Goal: Task Accomplishment & Management: Use online tool/utility

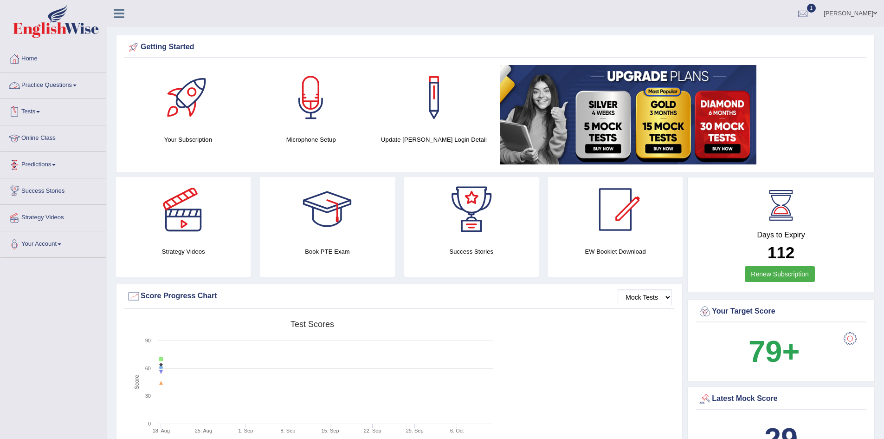
click at [81, 85] on link "Practice Questions" at bounding box center [53, 83] width 106 height 23
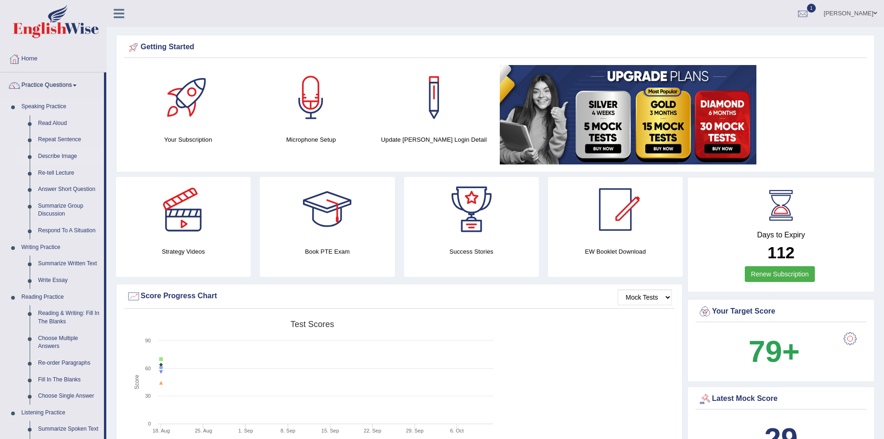
click at [68, 156] on link "Describe Image" at bounding box center [69, 156] width 70 height 17
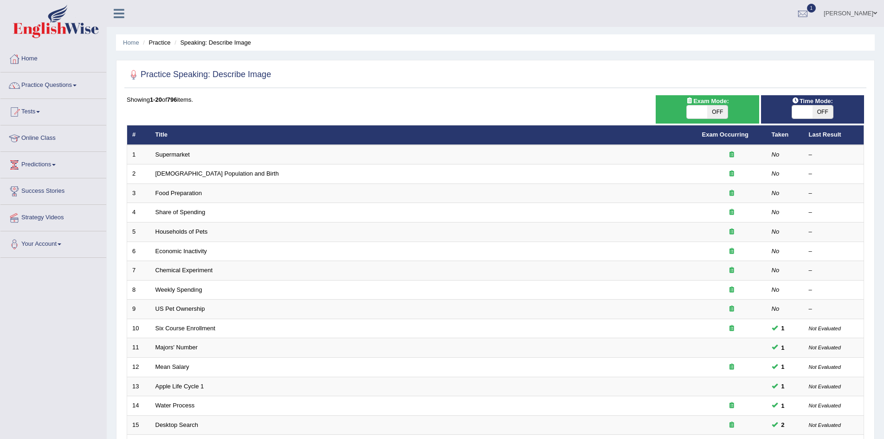
click at [712, 106] on span "OFF" at bounding box center [718, 111] width 20 height 13
checkbox input "true"
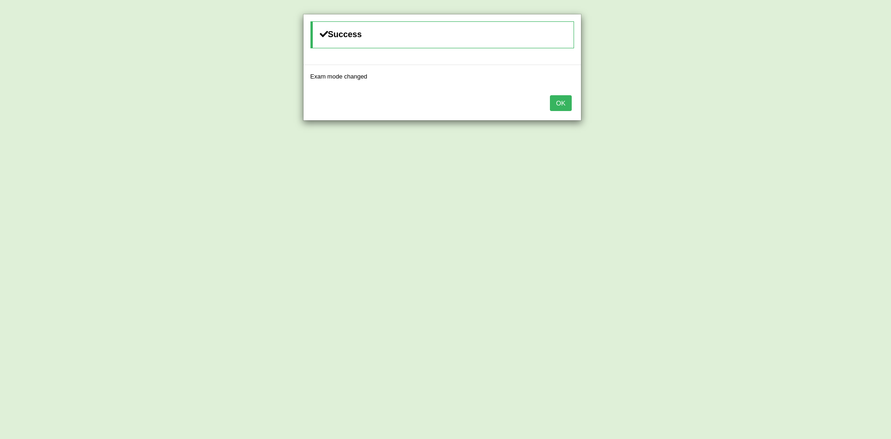
click at [559, 104] on button "OK" at bounding box center [560, 103] width 21 height 16
click at [566, 104] on button "OK" at bounding box center [560, 103] width 21 height 16
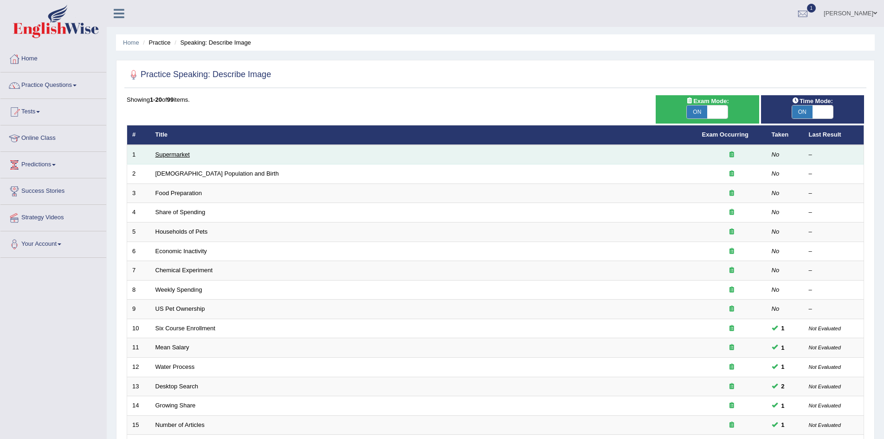
click at [157, 157] on link "Supermarket" at bounding box center [173, 154] width 34 height 7
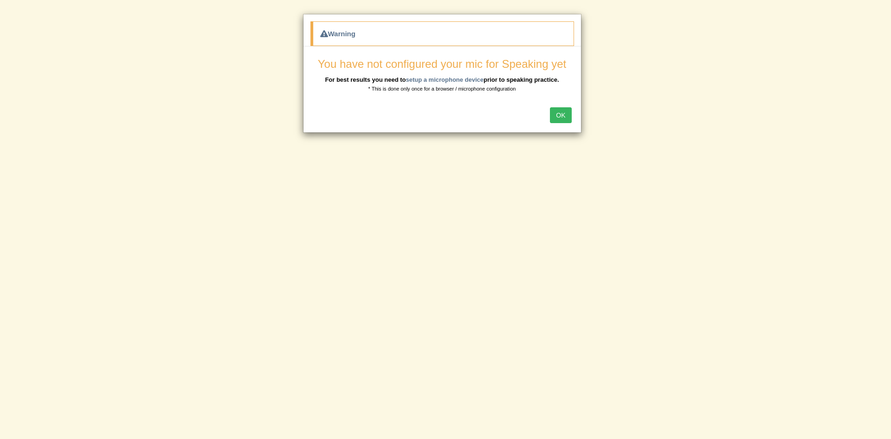
scroll to position [46, 0]
click at [558, 119] on button "OK" at bounding box center [560, 115] width 21 height 16
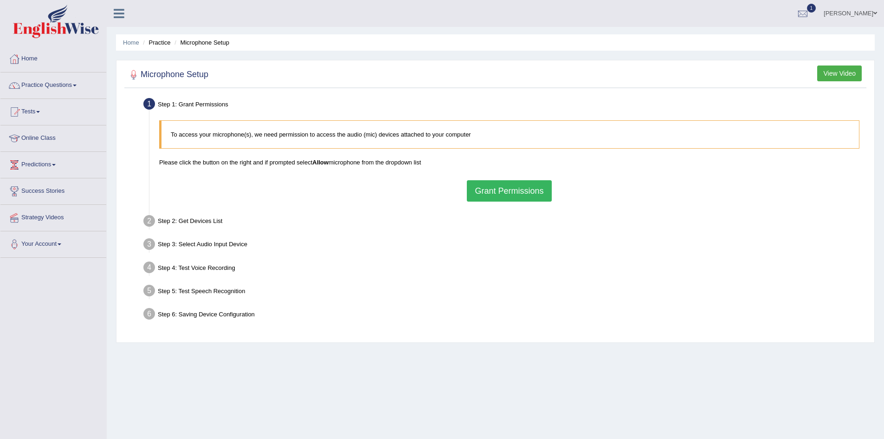
click at [511, 195] on button "Grant Permissions" at bounding box center [509, 190] width 85 height 21
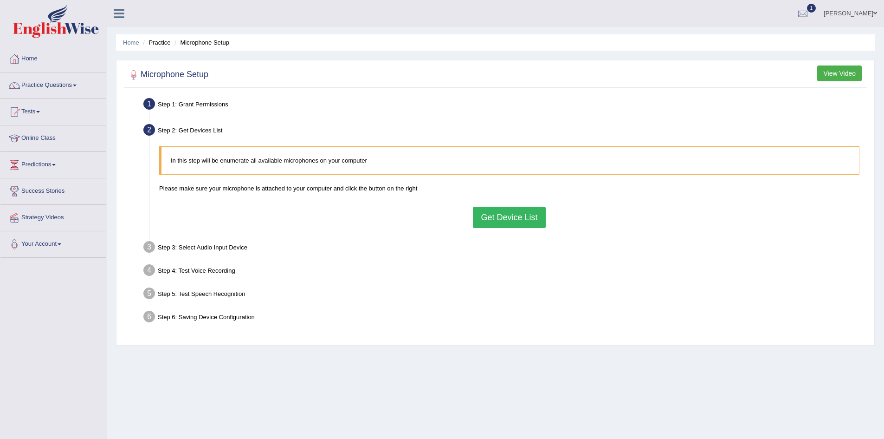
click at [514, 220] on button "Get Device List" at bounding box center [509, 217] width 72 height 21
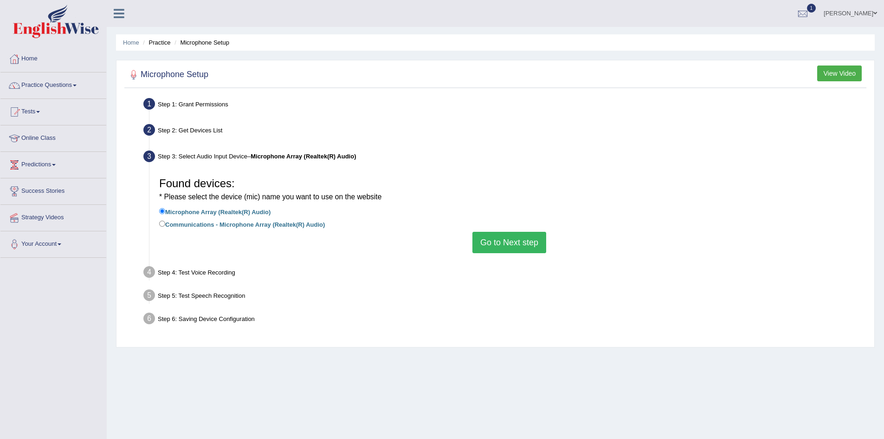
click at [496, 240] on button "Go to Next step" at bounding box center [510, 242] width 74 height 21
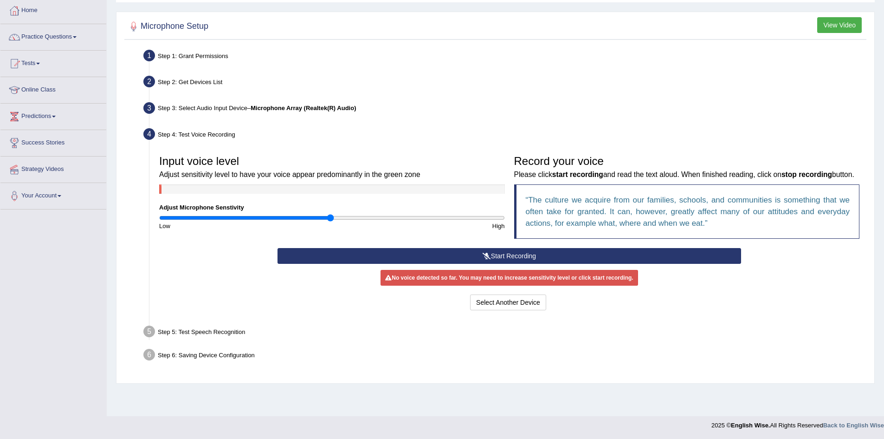
scroll to position [49, 0]
click at [513, 263] on button "Start Recording" at bounding box center [510, 255] width 464 height 16
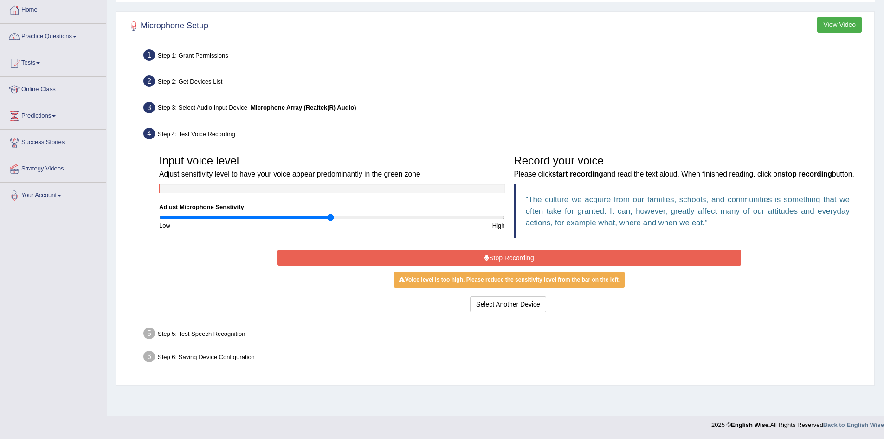
click at [520, 266] on button "Stop Recording" at bounding box center [510, 258] width 464 height 16
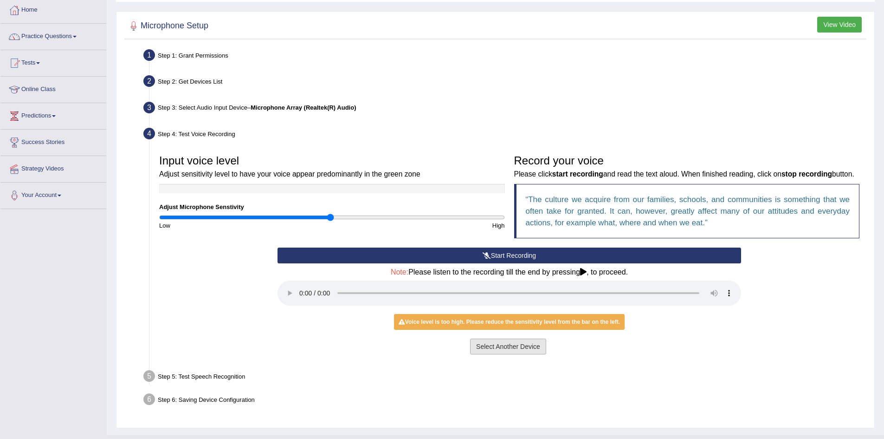
click at [516, 354] on button "Select Another Device" at bounding box center [508, 346] width 76 height 16
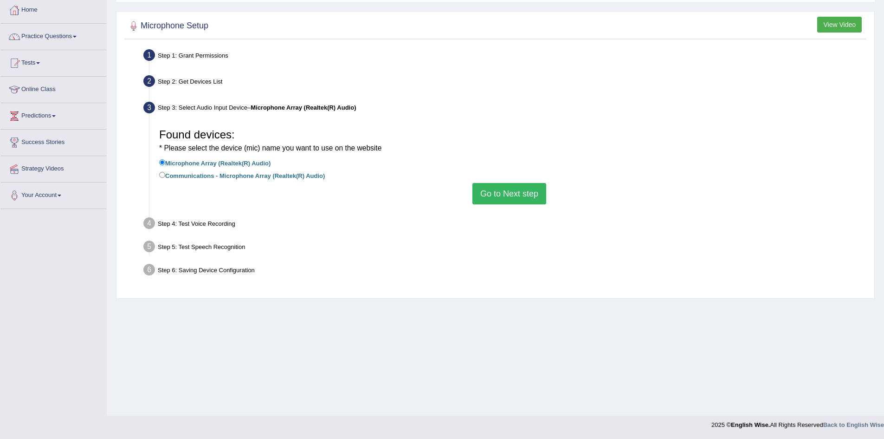
click at [512, 204] on div "Found devices: * Please select the device (mic) name you want to use on the web…" at bounding box center [510, 164] width 710 height 90
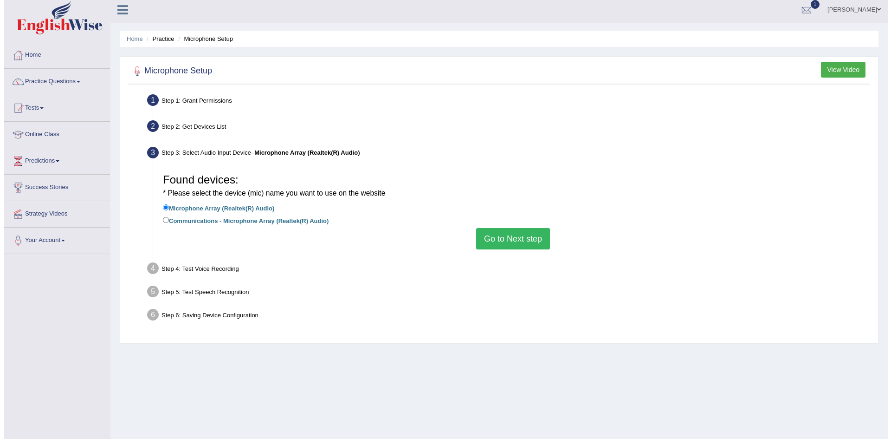
scroll to position [5, 0]
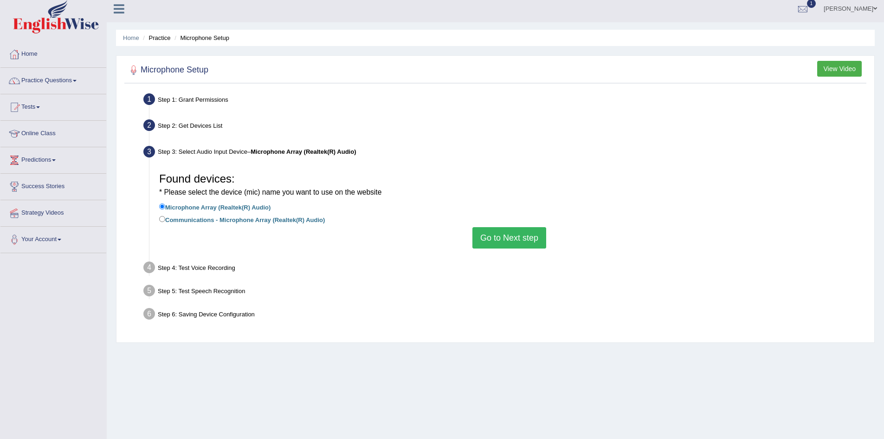
click at [844, 72] on button "View Video" at bounding box center [840, 69] width 45 height 16
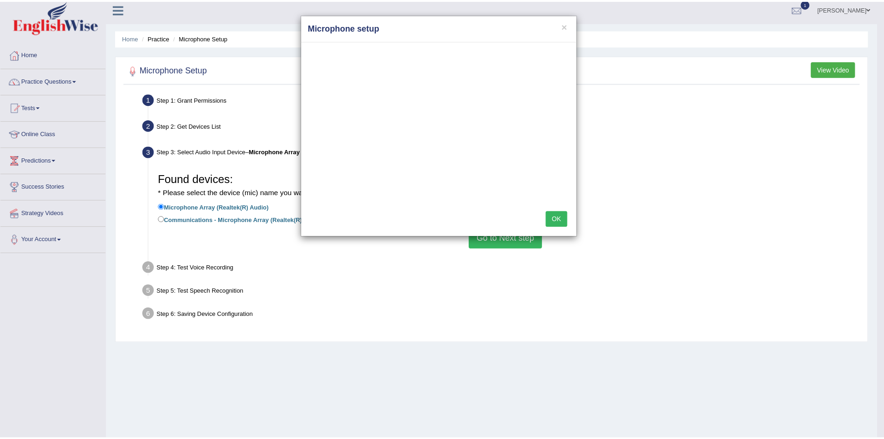
scroll to position [0, 0]
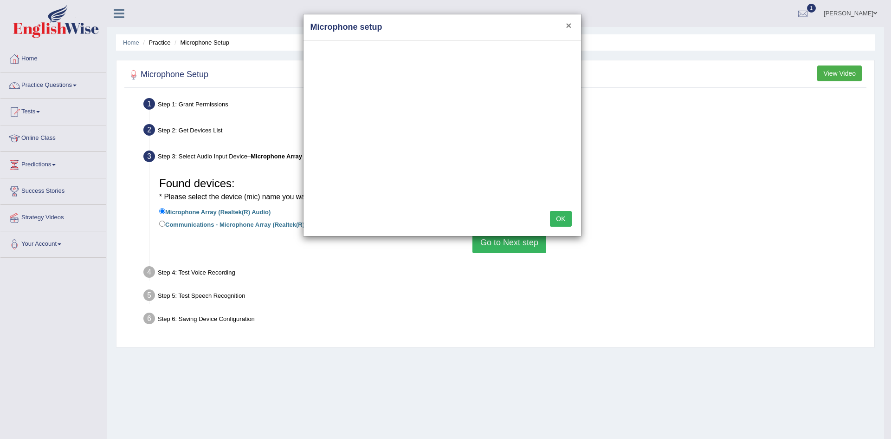
click at [570, 23] on button "×" at bounding box center [569, 25] width 6 height 10
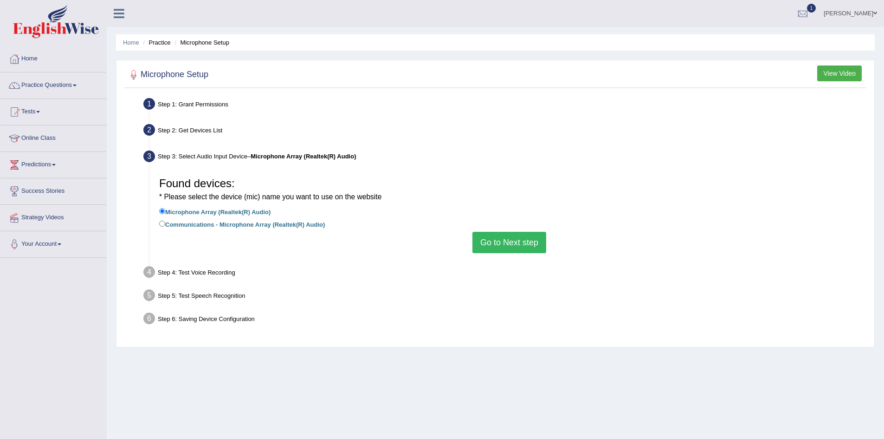
click at [516, 248] on button "Go to Next step" at bounding box center [510, 242] width 74 height 21
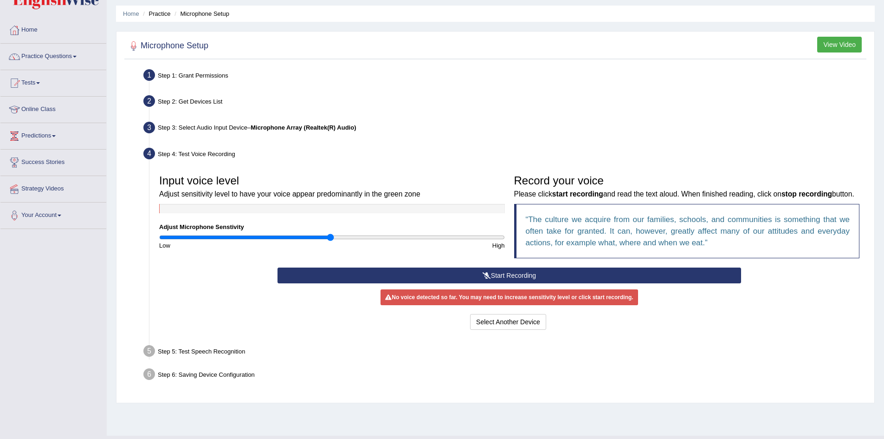
scroll to position [49, 0]
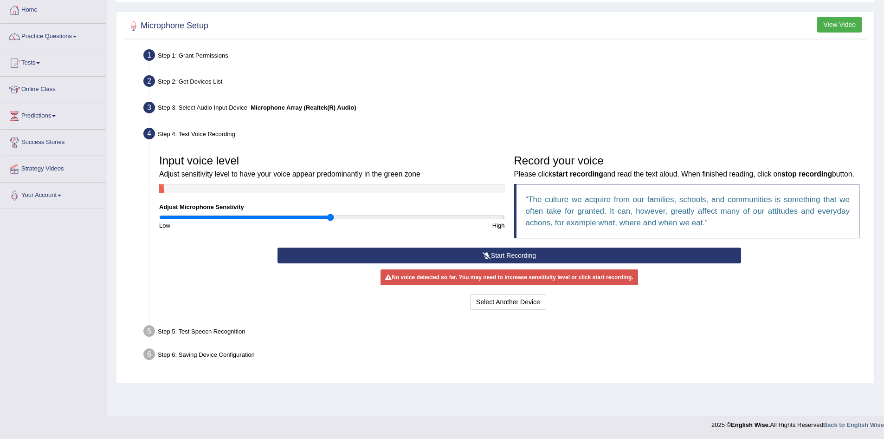
click at [529, 263] on button "Start Recording" at bounding box center [510, 255] width 464 height 16
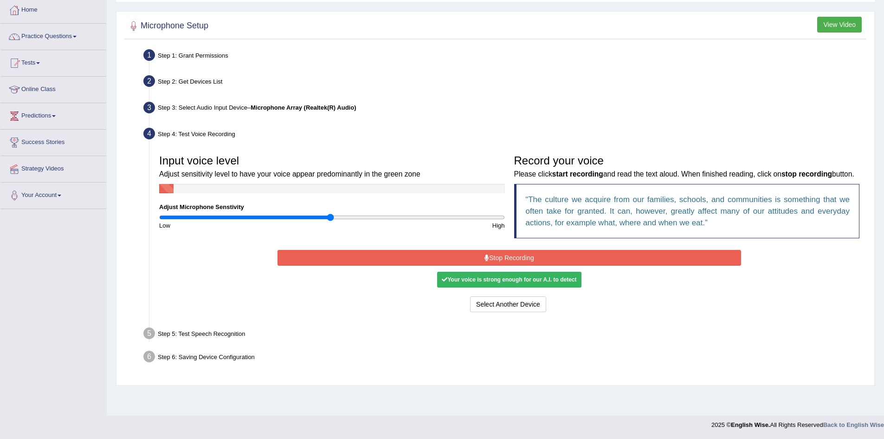
click at [477, 266] on button "Stop Recording" at bounding box center [510, 258] width 464 height 16
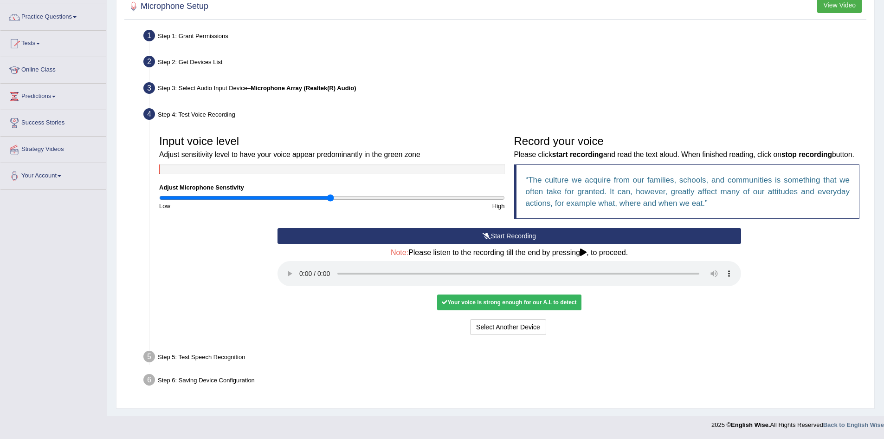
scroll to position [80, 0]
click at [516, 330] on button "Select Another Device" at bounding box center [508, 327] width 76 height 16
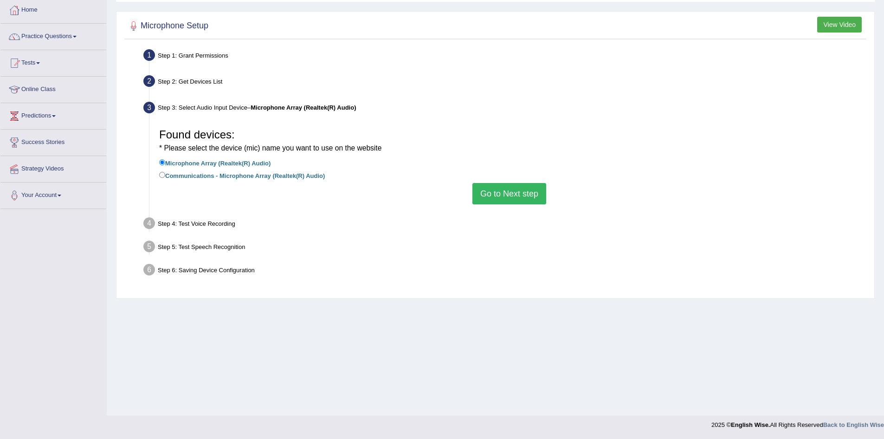
click at [230, 178] on label "Communications - Microphone Array (Realtek(R) Audio)" at bounding box center [242, 175] width 166 height 10
click at [165, 178] on input "Communications - Microphone Array (Realtek(R) Audio)" at bounding box center [162, 175] width 6 height 6
radio input "true"
click at [228, 160] on label "Microphone Array (Realtek(R) Audio)" at bounding box center [214, 162] width 111 height 10
click at [165, 160] on input "Microphone Array (Realtek(R) Audio)" at bounding box center [162, 162] width 6 height 6
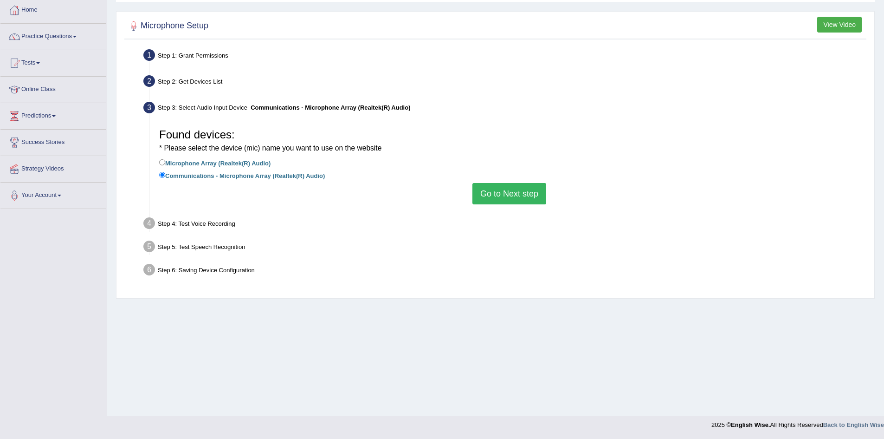
radio input "true"
click at [493, 196] on button "Go to Next step" at bounding box center [510, 193] width 74 height 21
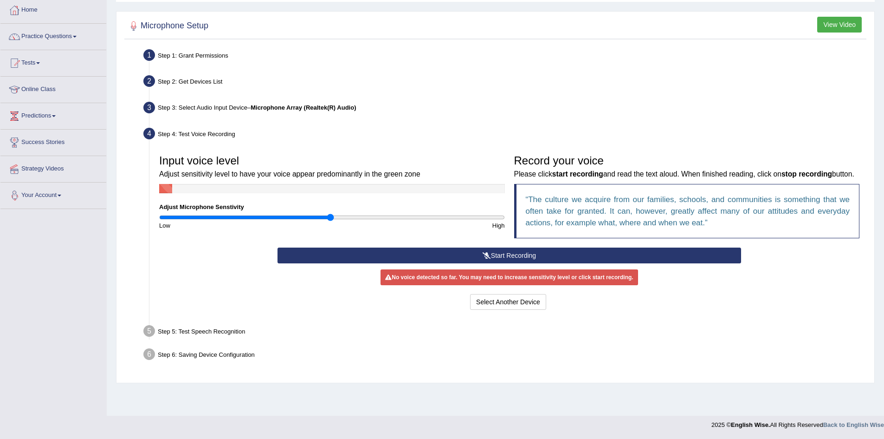
scroll to position [0, 0]
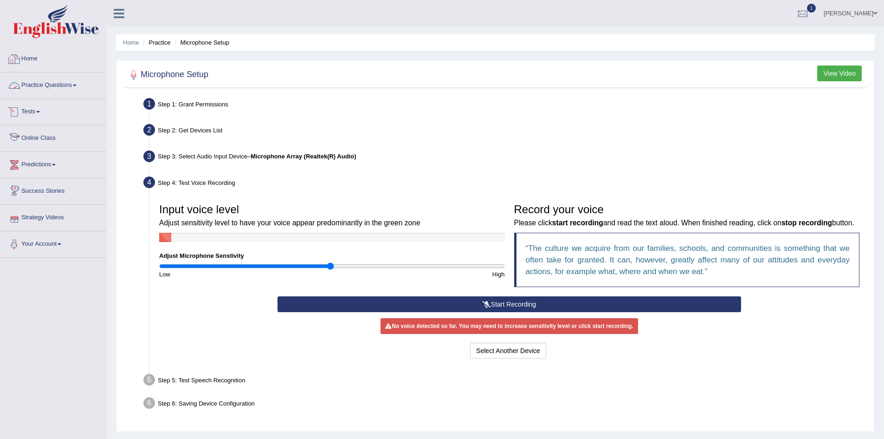
click at [77, 85] on span at bounding box center [75, 86] width 4 height 2
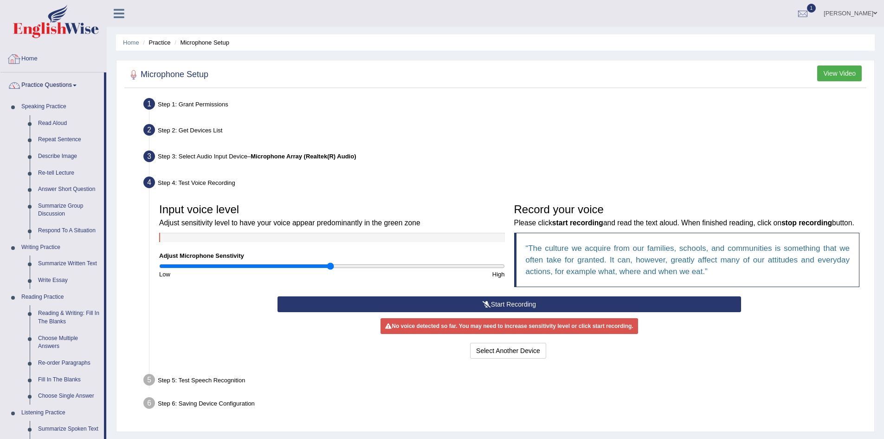
click at [34, 60] on link "Home" at bounding box center [53, 57] width 106 height 23
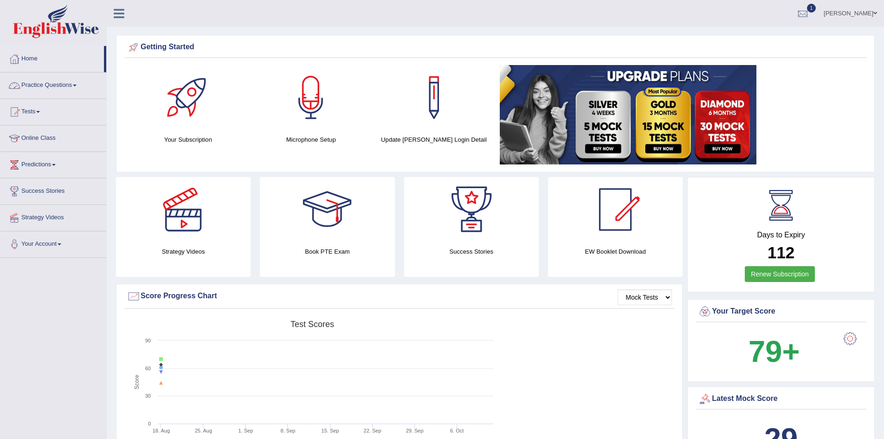
click at [44, 114] on link "Tests" at bounding box center [53, 110] width 106 height 23
click at [44, 114] on link "Tests" at bounding box center [52, 110] width 104 height 23
click at [58, 156] on link "Predictions" at bounding box center [53, 163] width 106 height 23
click at [58, 156] on link "Predictions" at bounding box center [52, 163] width 104 height 23
click at [65, 241] on link "Your Account" at bounding box center [53, 242] width 106 height 23
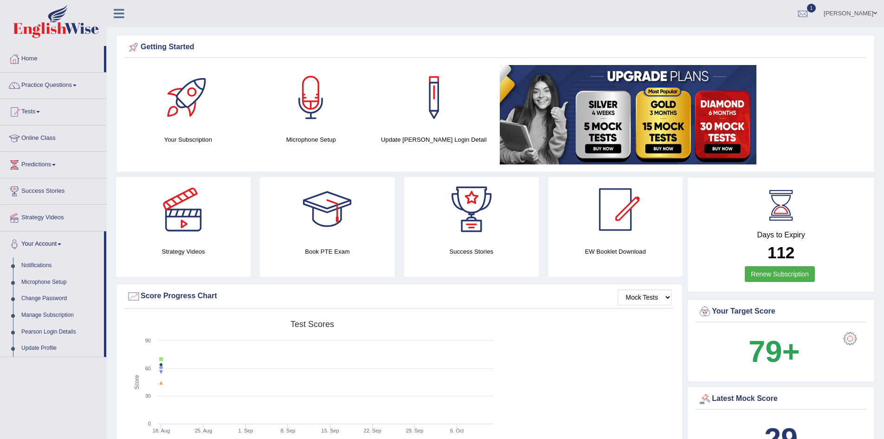
click at [65, 241] on link "Your Account" at bounding box center [52, 242] width 104 height 23
click at [77, 85] on span at bounding box center [75, 86] width 4 height 2
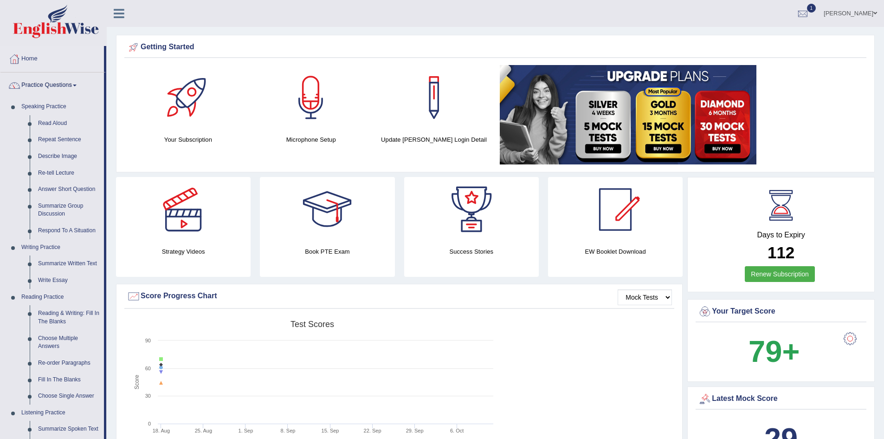
click at [80, 83] on link "Practice Questions" at bounding box center [52, 83] width 104 height 23
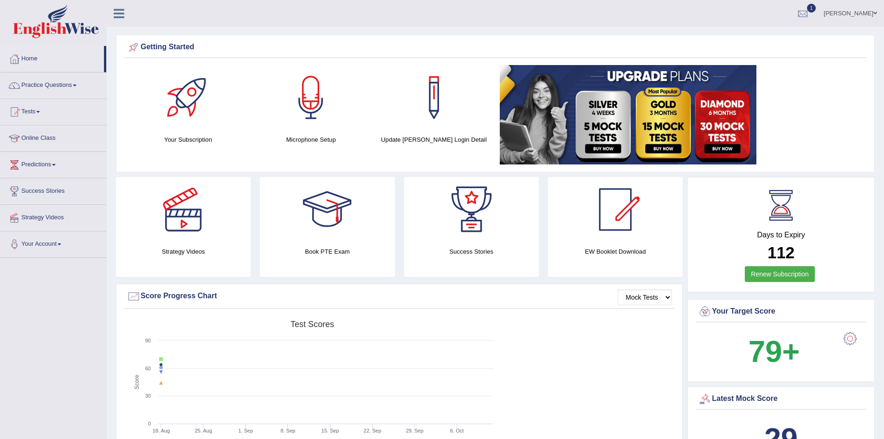
click at [120, 18] on icon at bounding box center [119, 13] width 11 height 12
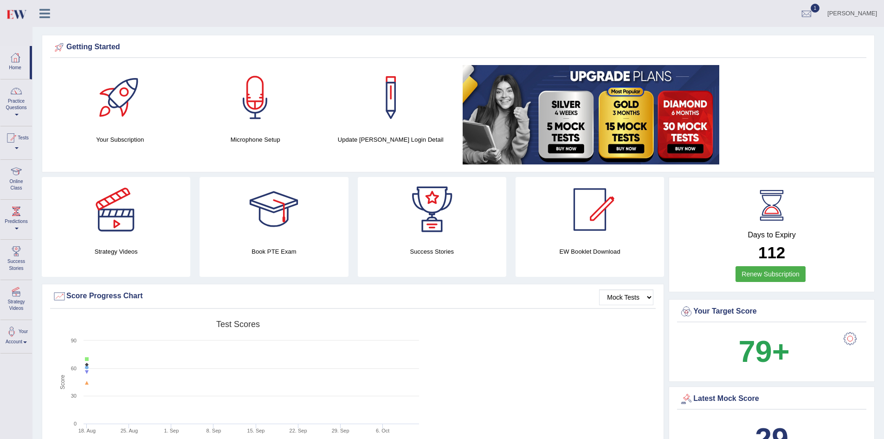
click at [44, 14] on icon at bounding box center [44, 13] width 11 height 12
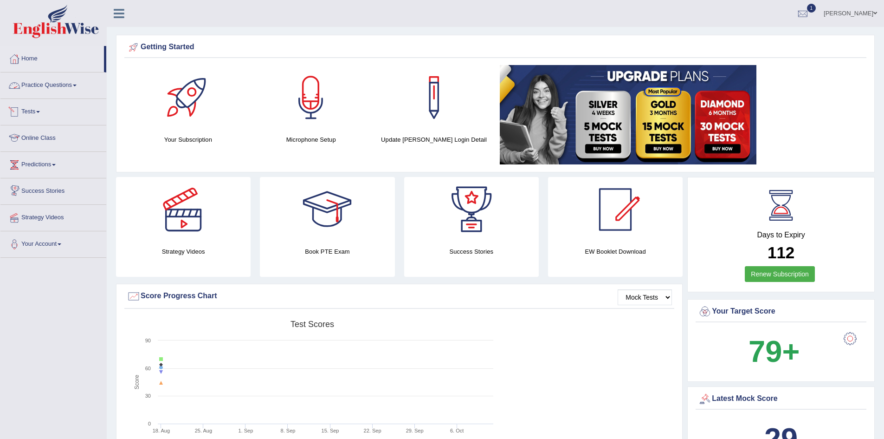
click at [78, 83] on link "Practice Questions" at bounding box center [53, 83] width 106 height 23
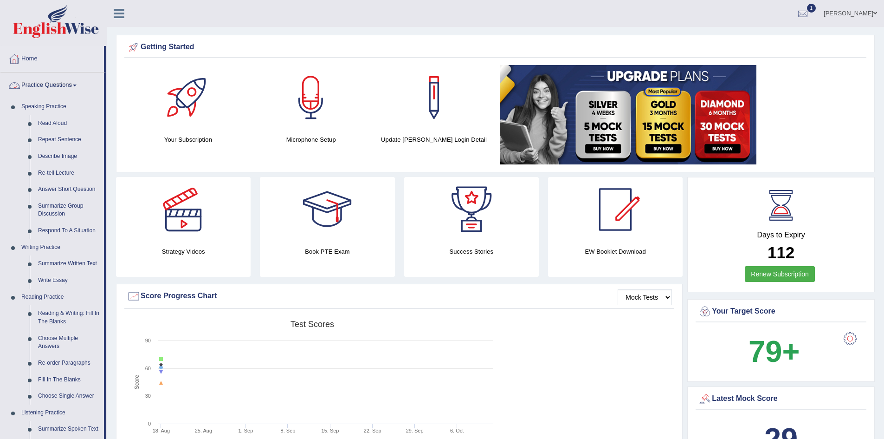
click at [117, 10] on icon at bounding box center [119, 13] width 11 height 12
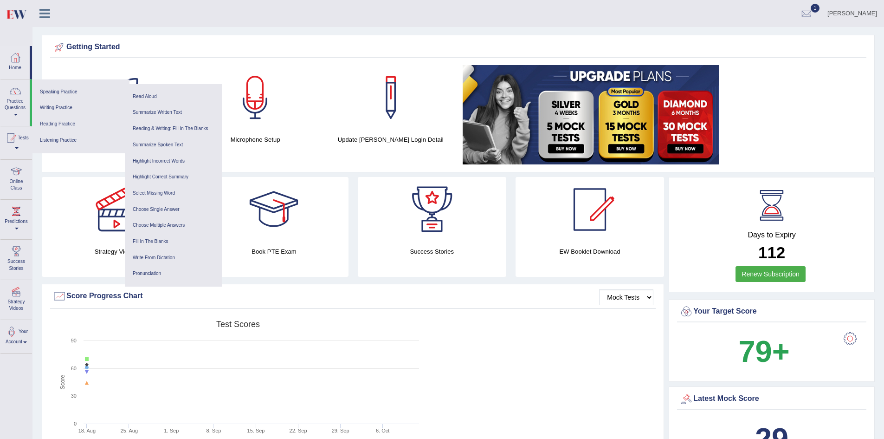
click at [46, 14] on icon at bounding box center [44, 13] width 11 height 12
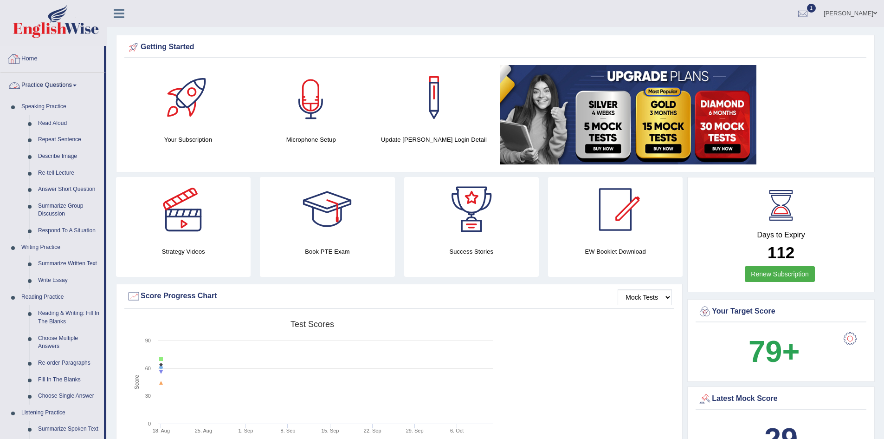
click at [324, 125] on div at bounding box center [311, 97] width 65 height 65
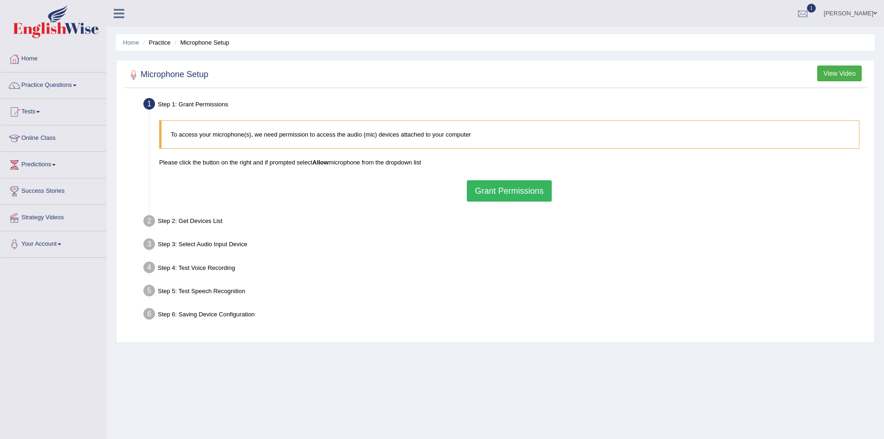
click at [837, 78] on button "View Video" at bounding box center [840, 73] width 45 height 16
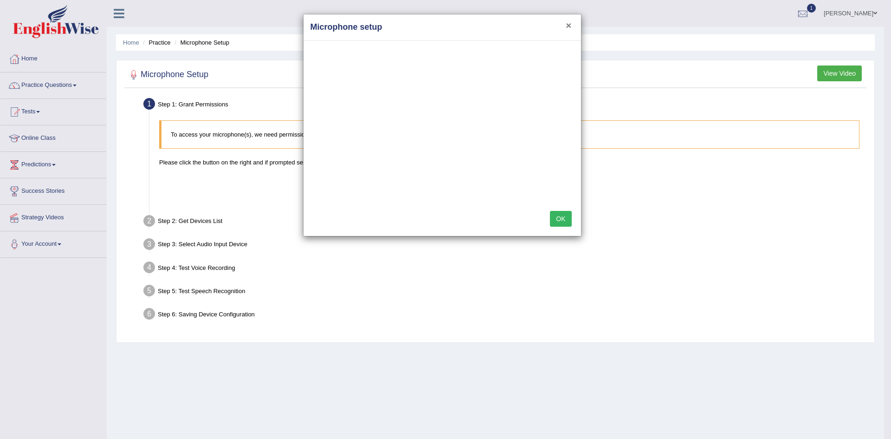
click at [569, 23] on button "×" at bounding box center [569, 25] width 6 height 10
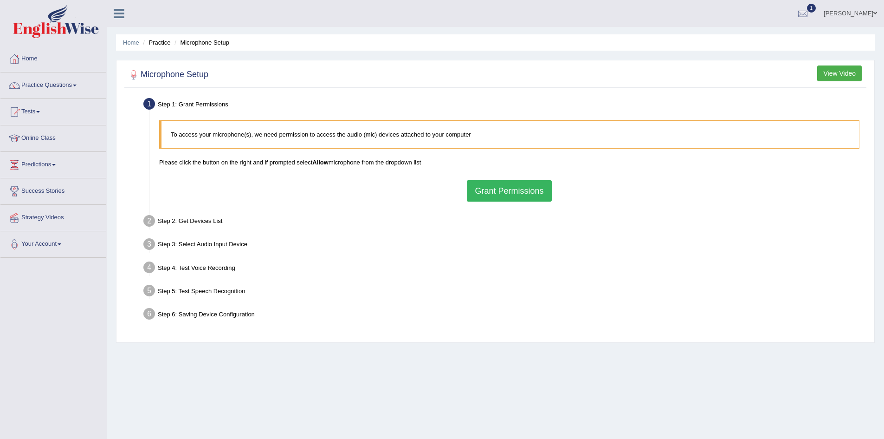
click at [537, 192] on button "Grant Permissions" at bounding box center [509, 190] width 85 height 21
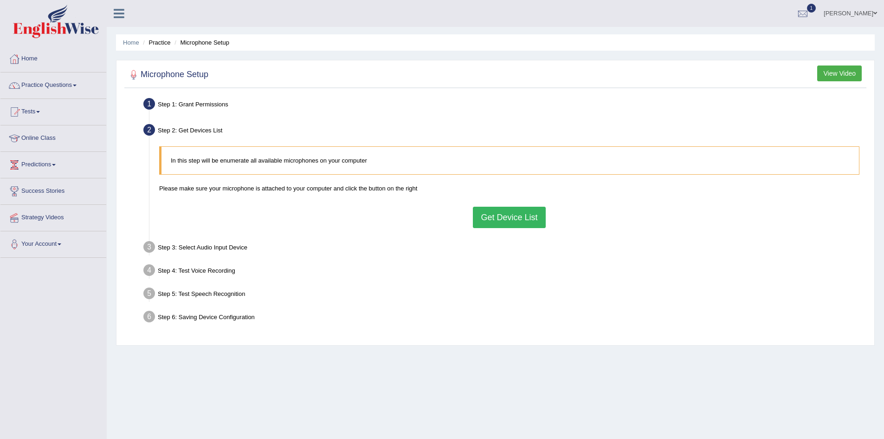
click at [514, 213] on button "Get Device List" at bounding box center [509, 217] width 72 height 21
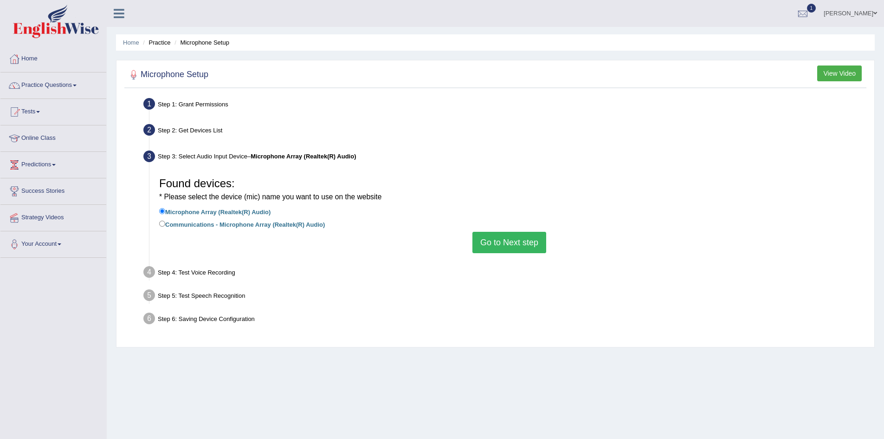
click at [192, 222] on label "Communications - Microphone Array (Realtek(R) Audio)" at bounding box center [242, 224] width 166 height 10
click at [165, 222] on input "Communications - Microphone Array (Realtek(R) Audio)" at bounding box center [162, 224] width 6 height 6
radio input "true"
click at [200, 202] on div "Found devices: * Please select the device (mic) name you want to use on the web…" at bounding box center [510, 213] width 710 height 90
click at [189, 218] on li "Microphone Array (Realtek(R) Audio)" at bounding box center [509, 212] width 701 height 13
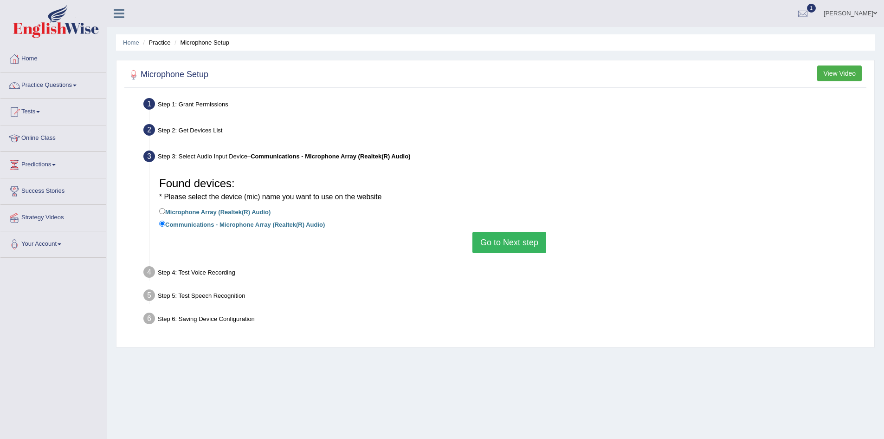
click at [196, 213] on label "Microphone Array (Realtek(R) Audio)" at bounding box center [214, 211] width 111 height 10
click at [165, 213] on input "Microphone Array (Realtek(R) Audio)" at bounding box center [162, 211] width 6 height 6
radio input "true"
click at [469, 239] on div "Found devices: * Please select the device (mic) name you want to use on the web…" at bounding box center [510, 213] width 710 height 90
click at [488, 241] on button "Go to Next step" at bounding box center [510, 242] width 74 height 21
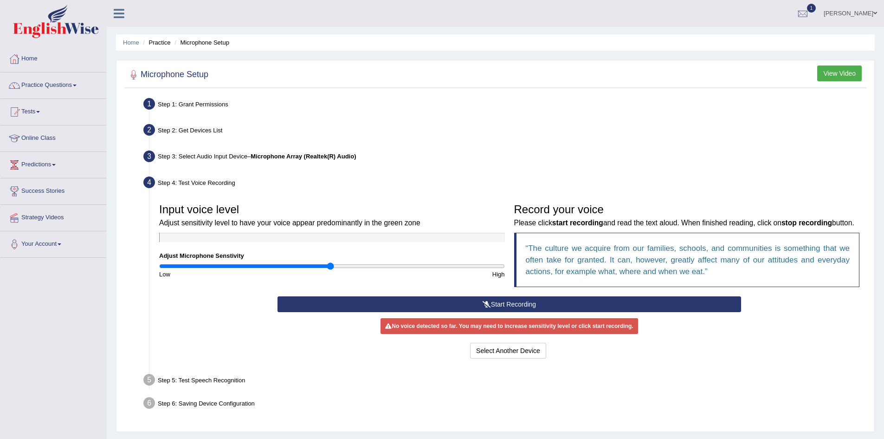
click at [516, 312] on button "Start Recording" at bounding box center [510, 304] width 464 height 16
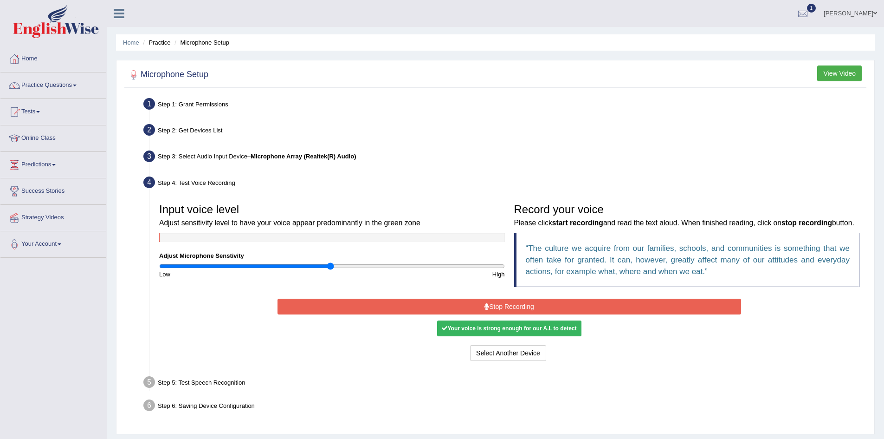
click at [460, 314] on button "Stop Recording" at bounding box center [510, 307] width 464 height 16
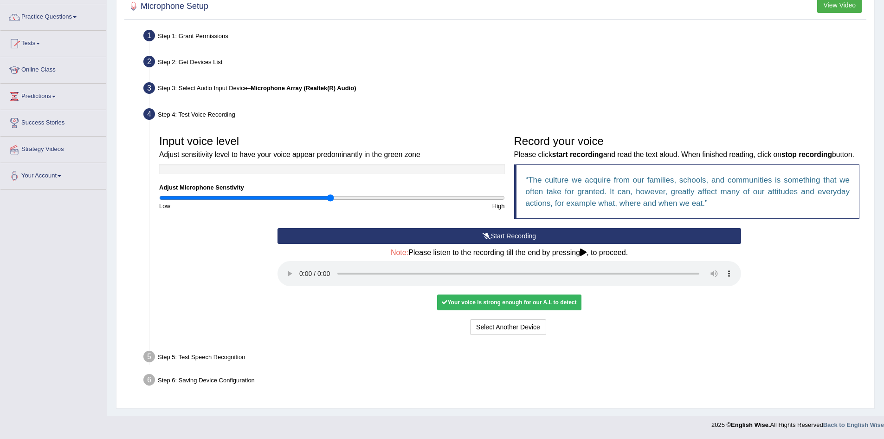
scroll to position [80, 0]
click at [569, 327] on button "Voice is ok. Go to Next step" at bounding box center [548, 327] width 92 height 16
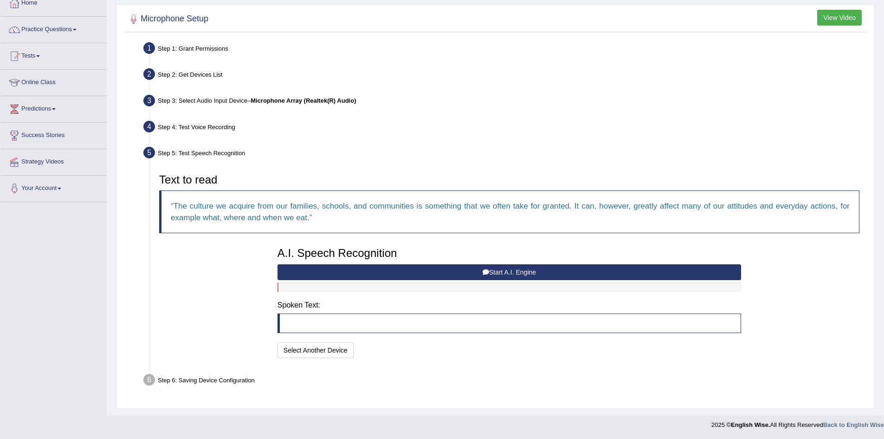
scroll to position [56, 0]
click at [519, 273] on button "Start A.I. Engine" at bounding box center [510, 272] width 464 height 16
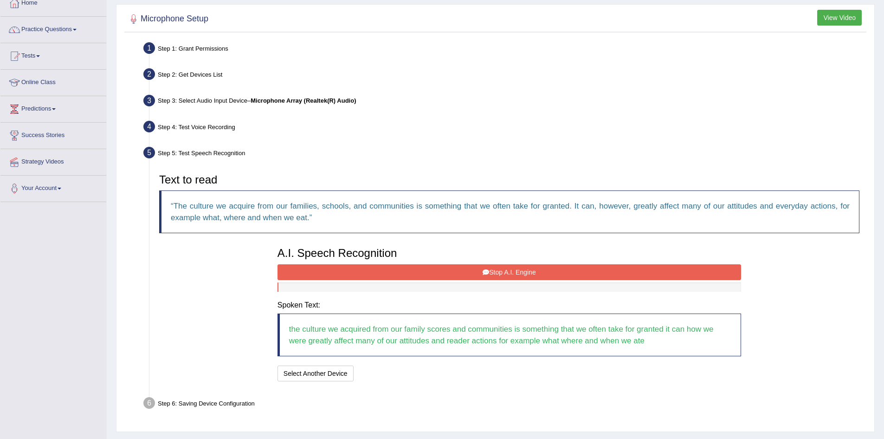
scroll to position [79, 0]
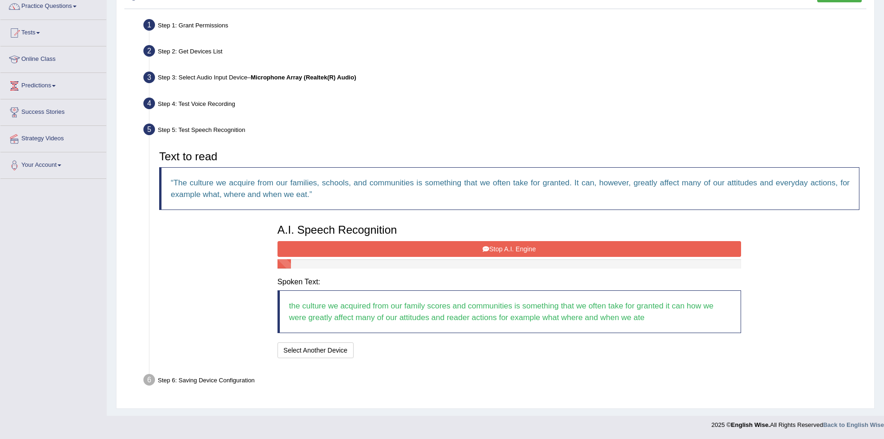
click at [523, 251] on button "Stop A.I. Engine" at bounding box center [510, 249] width 464 height 16
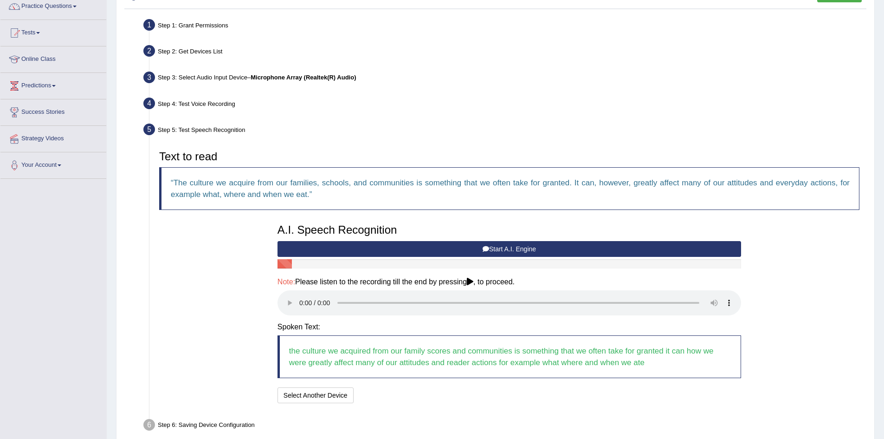
scroll to position [124, 0]
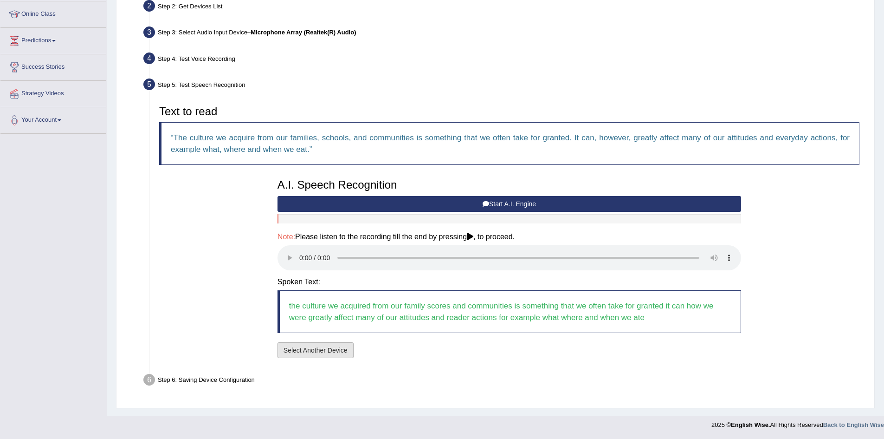
click at [327, 353] on button "Select Another Device" at bounding box center [316, 350] width 76 height 16
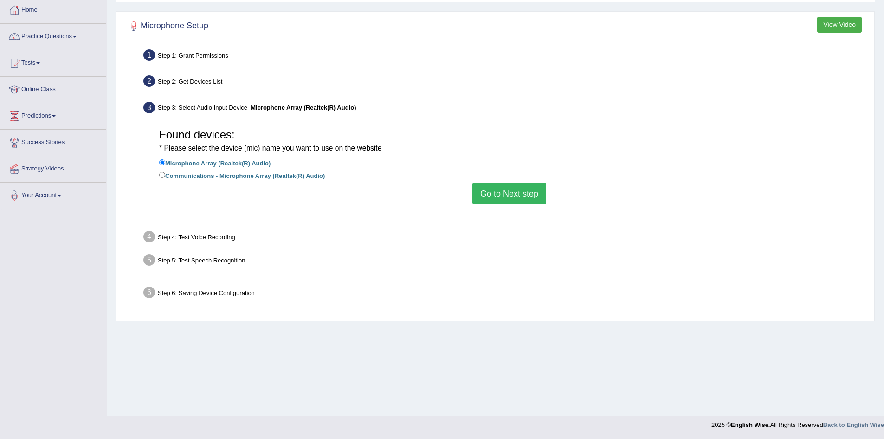
scroll to position [49, 0]
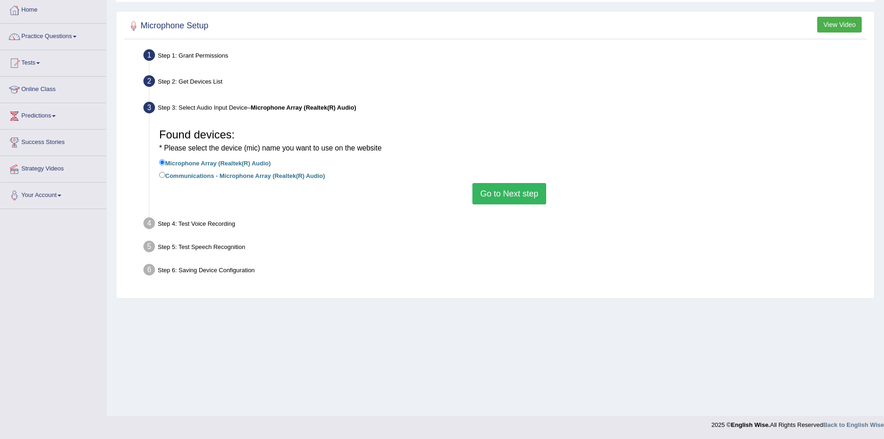
click at [255, 174] on label "Communications - Microphone Array (Realtek(R) Audio)" at bounding box center [242, 175] width 166 height 10
click at [165, 174] on input "Communications - Microphone Array (Realtek(R) Audio)" at bounding box center [162, 175] width 6 height 6
radio input "true"
click at [511, 199] on button "Go to Next step" at bounding box center [510, 193] width 74 height 21
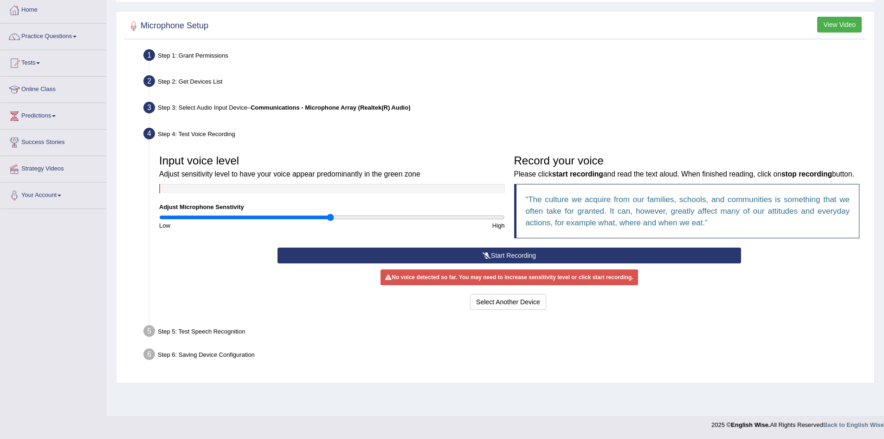
click at [461, 261] on button "Start Recording" at bounding box center [510, 255] width 464 height 16
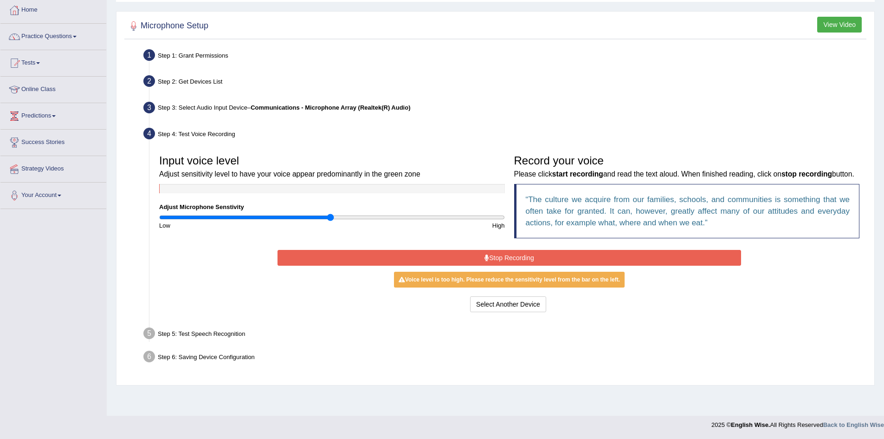
click at [476, 266] on button "Stop Recording" at bounding box center [510, 258] width 464 height 16
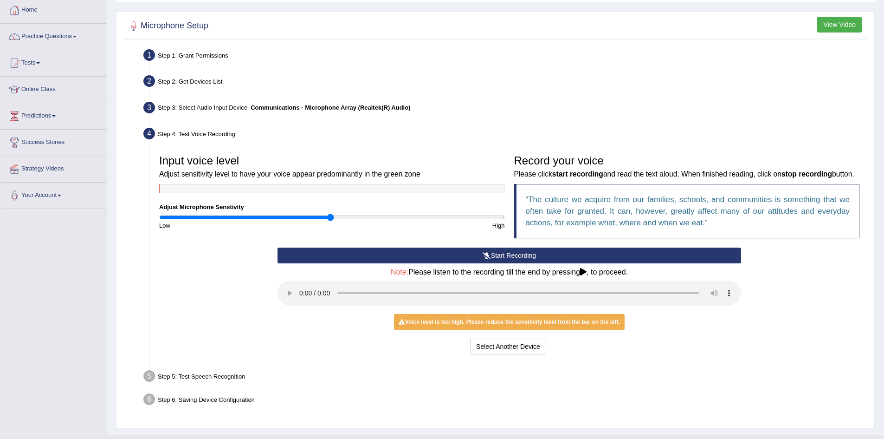
click at [488, 259] on icon at bounding box center [487, 255] width 8 height 7
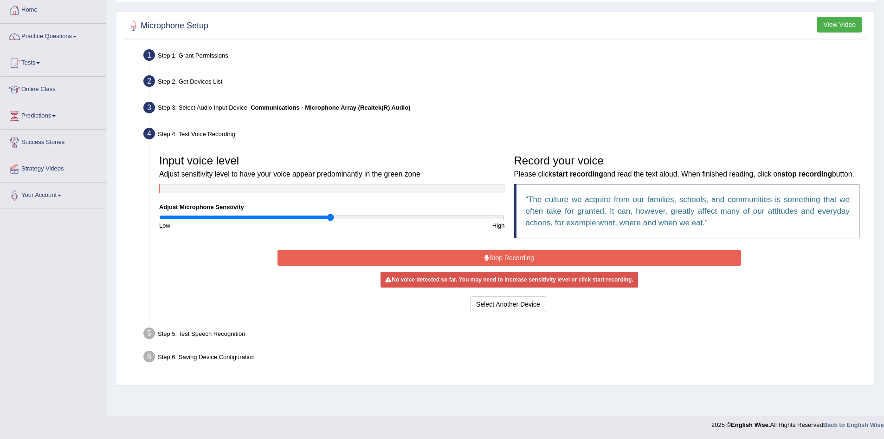
click at [488, 261] on icon at bounding box center [487, 257] width 5 height 7
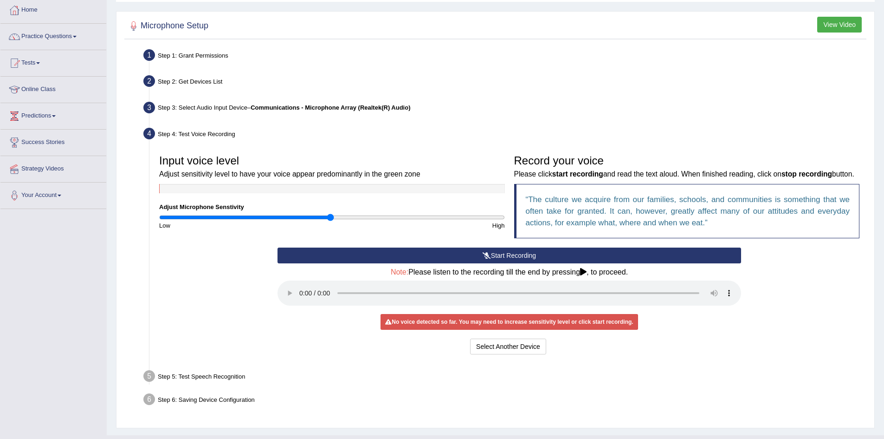
click at [488, 259] on icon at bounding box center [487, 255] width 8 height 7
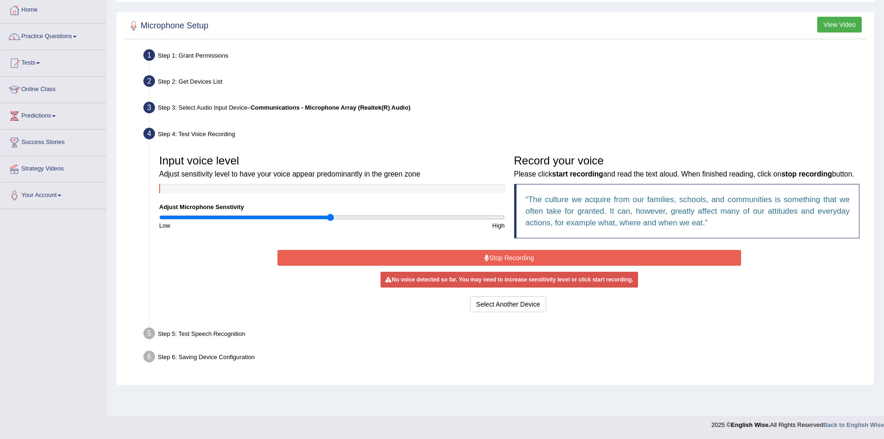
click at [512, 266] on button "Stop Recording" at bounding box center [510, 258] width 464 height 16
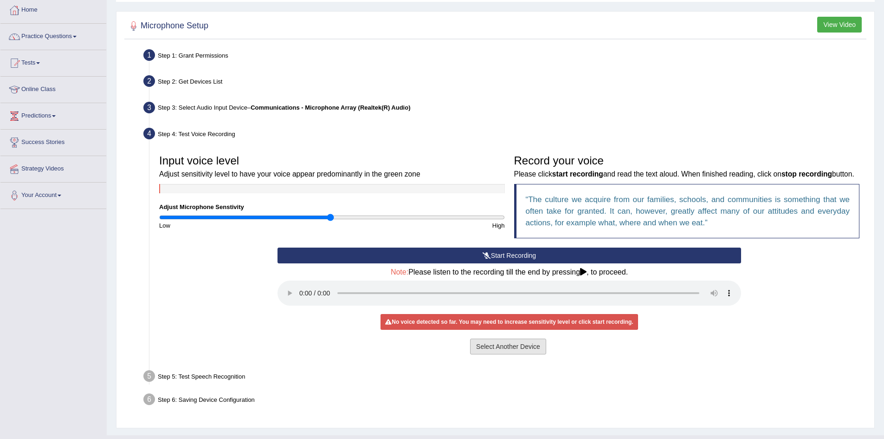
click at [494, 354] on button "Select Another Device" at bounding box center [508, 346] width 76 height 16
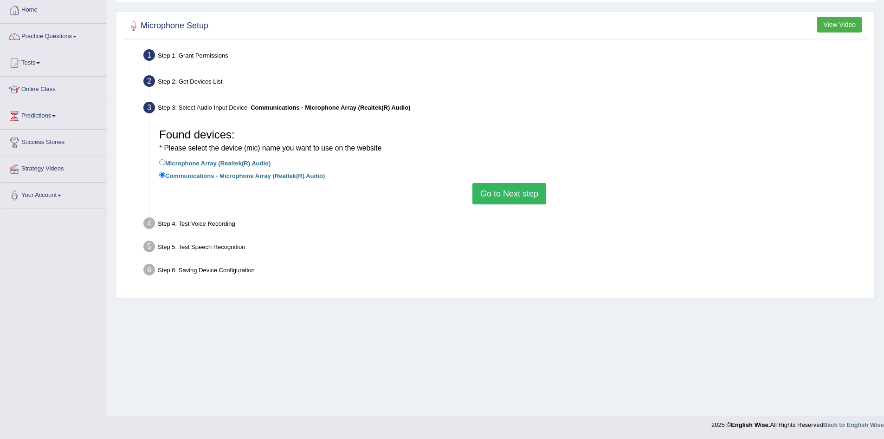
click at [189, 226] on div "Step 4: Test Voice Recording" at bounding box center [504, 225] width 731 height 20
